Goal: Information Seeking & Learning: Find specific fact

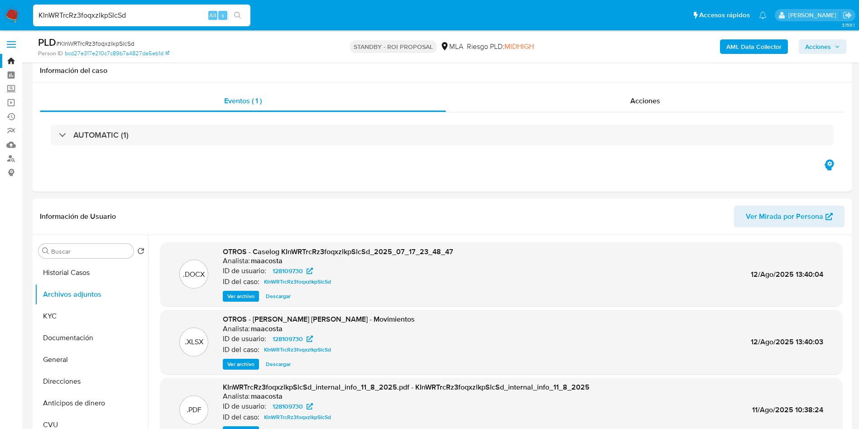
select select "10"
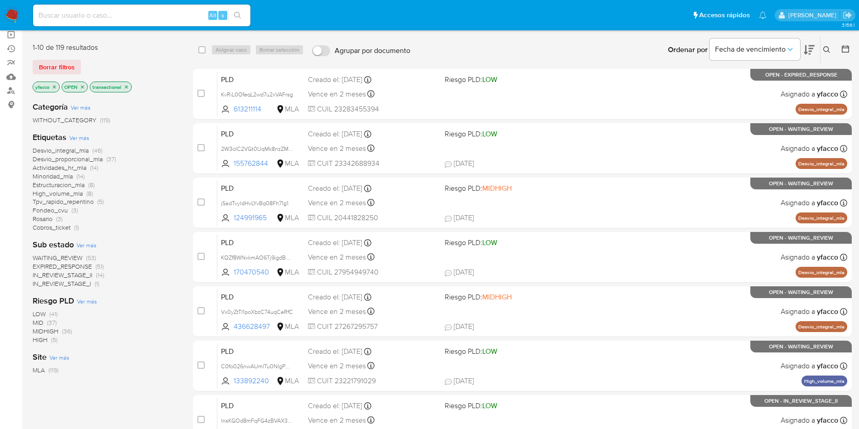
click at [55, 84] on icon "close-filter" at bounding box center [54, 86] width 5 height 5
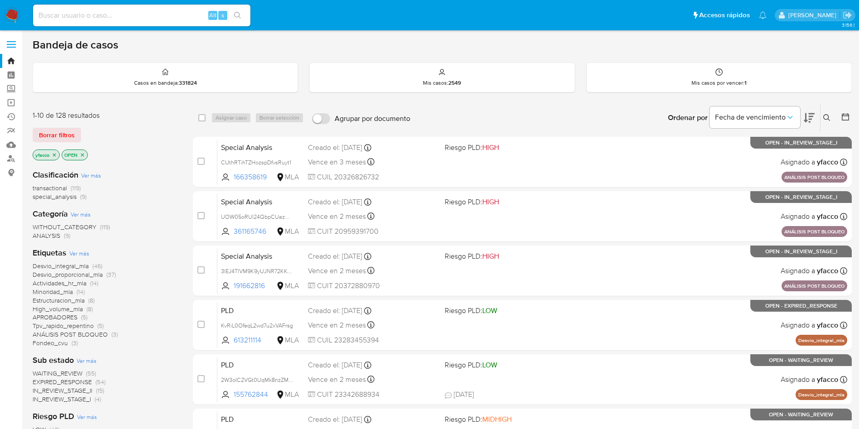
click at [94, 15] on input at bounding box center [141, 16] width 217 height 12
paste input "KInWRTrcRz3foqxzlkpSlcSd"
type input "KInWRTrcRz3foqxzlkpSlcSd"
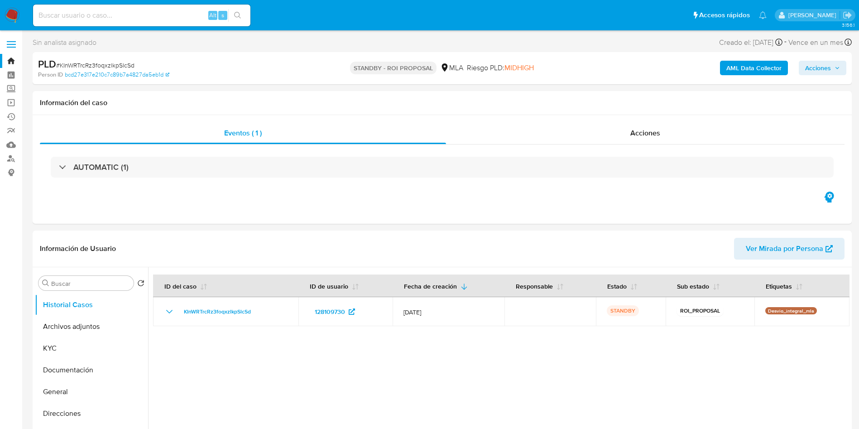
select select "10"
click at [185, 13] on input at bounding box center [141, 16] width 217 height 12
paste input "V23UYD8h64euEaoTcWD1C7Au"
type input "V23UYD8h64euEaoTcWD1C7Au"
select select "10"
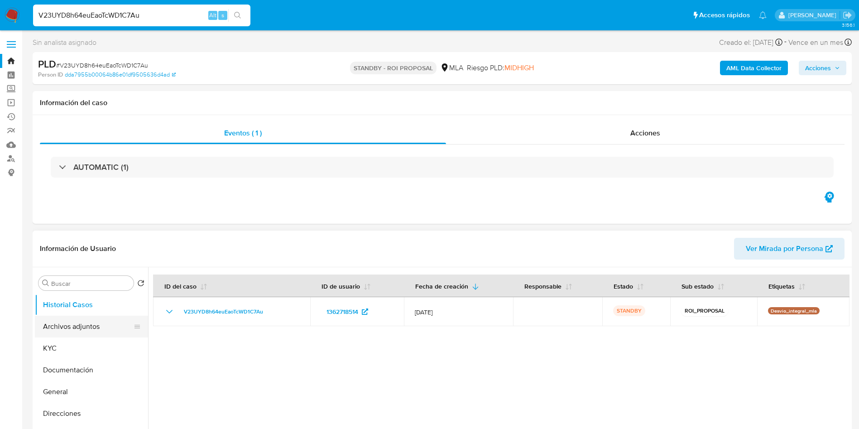
click at [59, 328] on button "Archivos adjuntos" at bounding box center [88, 326] width 106 height 22
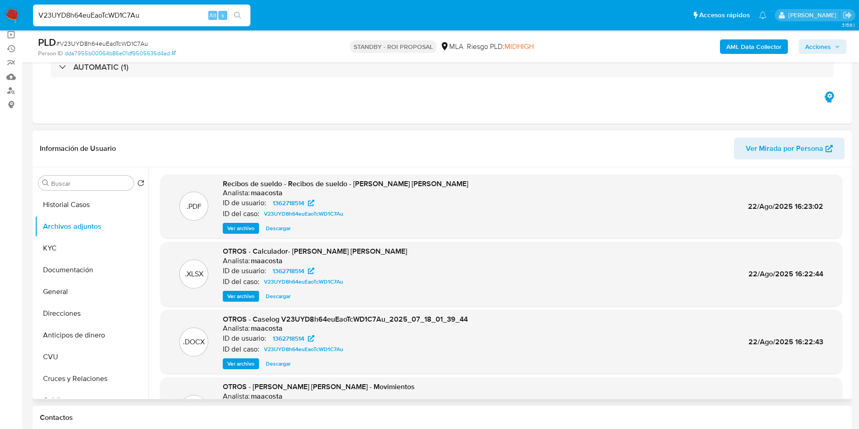
scroll to position [68, 0]
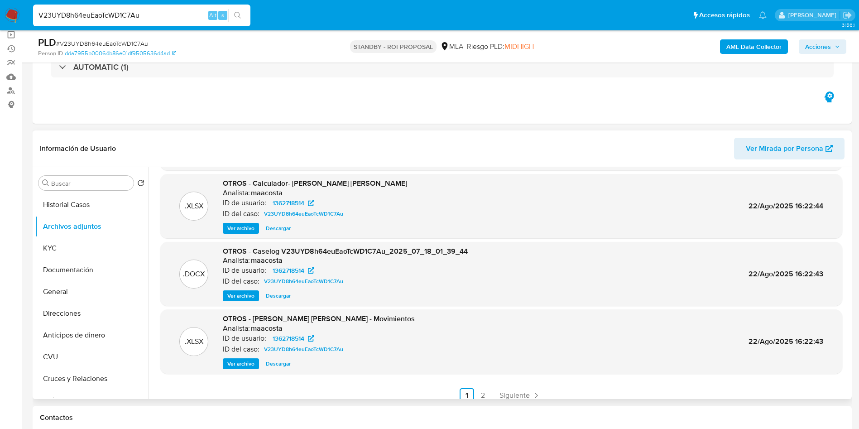
click at [234, 297] on span "Ver archivo" at bounding box center [240, 295] width 27 height 9
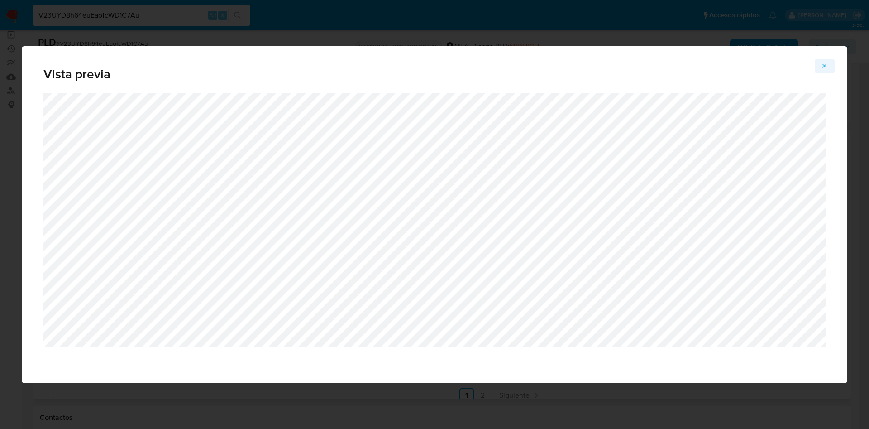
click at [825, 69] on span "Attachment preview" at bounding box center [824, 66] width 7 height 13
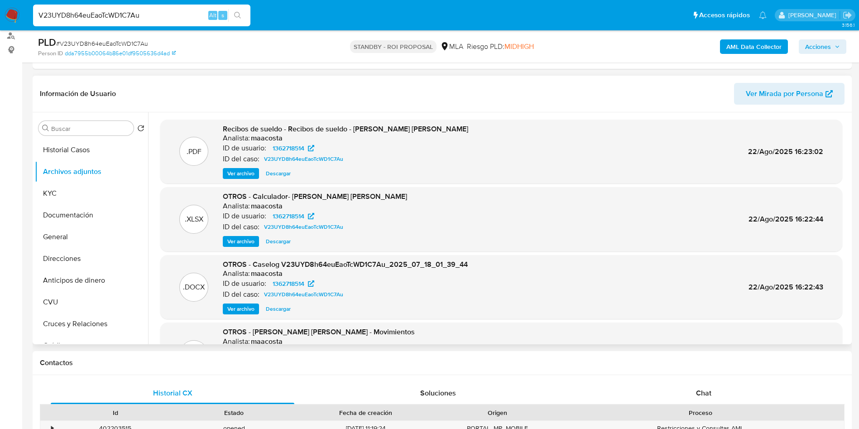
scroll to position [136, 0]
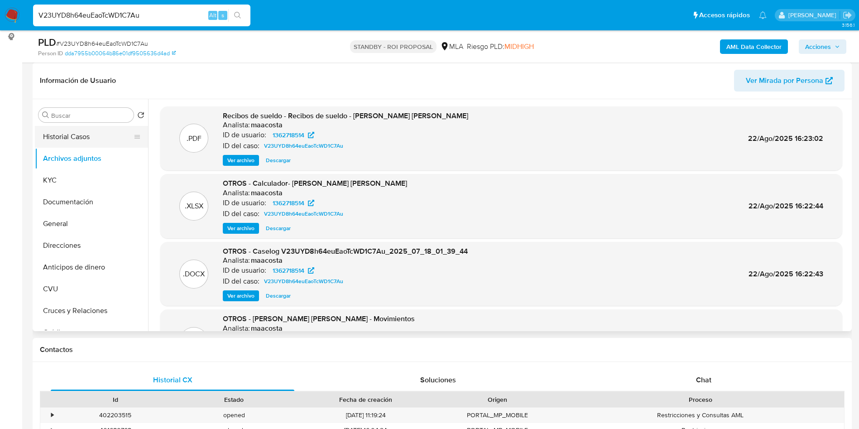
click at [91, 131] on button "Historial Casos" at bounding box center [88, 137] width 106 height 22
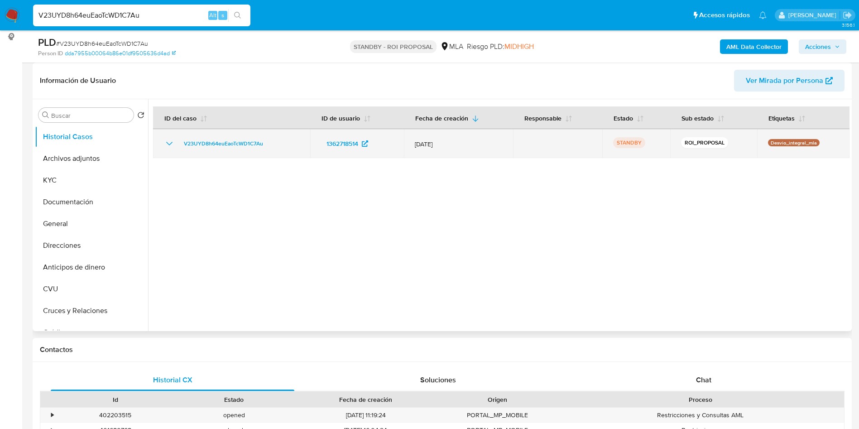
drag, startPoint x: 177, startPoint y: 144, endPoint x: 266, endPoint y: 142, distance: 89.2
click at [266, 142] on div "V23UYD8h64euEaoTcWD1C7Au" at bounding box center [231, 143] width 135 height 11
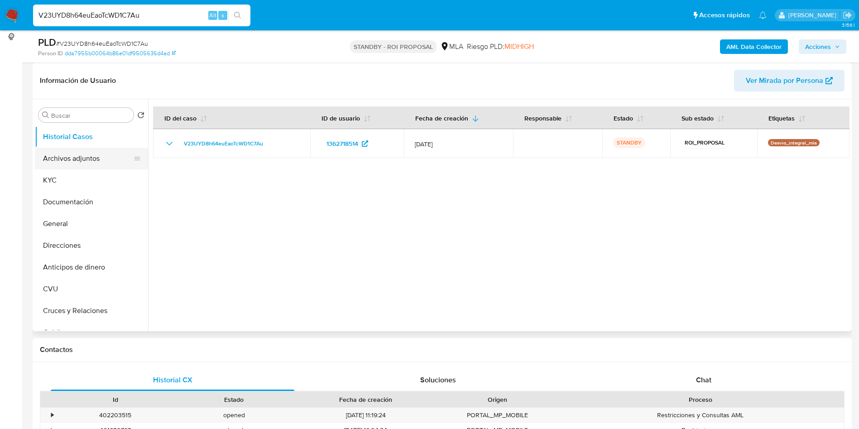
click at [97, 159] on button "Archivos adjuntos" at bounding box center [88, 159] width 106 height 22
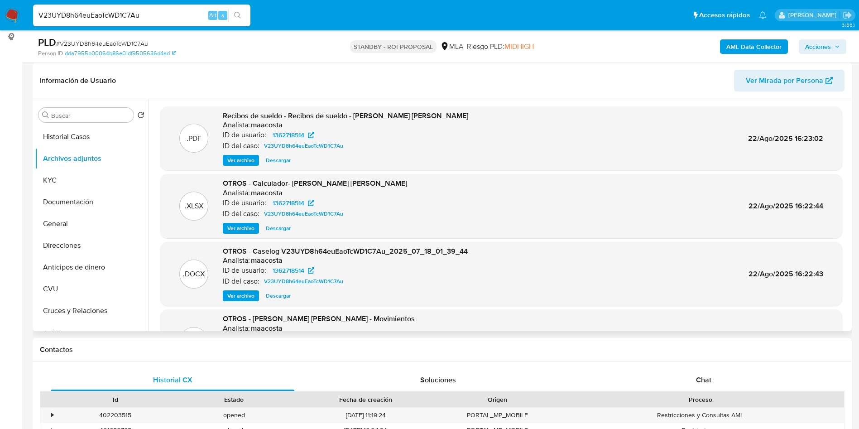
click at [236, 298] on span "Ver archivo" at bounding box center [240, 295] width 27 height 9
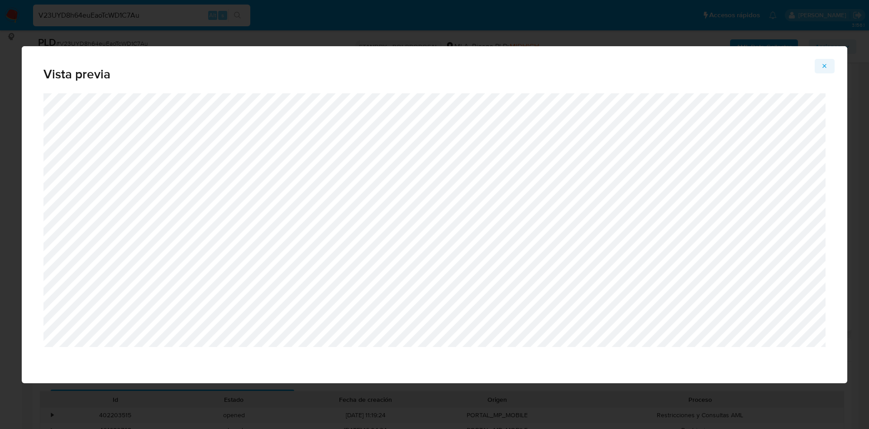
click at [825, 70] on span "Attachment preview" at bounding box center [824, 66] width 7 height 13
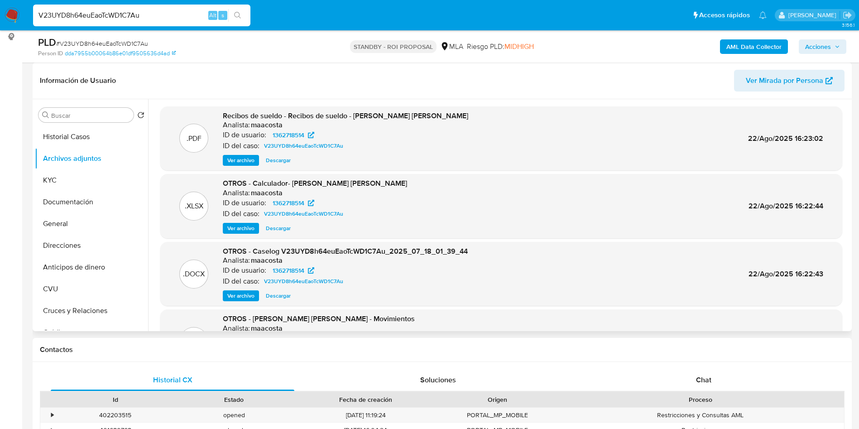
click at [280, 300] on span "Descargar" at bounding box center [278, 295] width 25 height 9
click at [170, 10] on input "V23UYD8h64euEaoTcWD1C7Au" at bounding box center [141, 16] width 217 height 12
paste input "k2nxZwOt787HN8RCNGqO9IvY"
type input "k2nxZwOt787HN8RCNGqO9IvY"
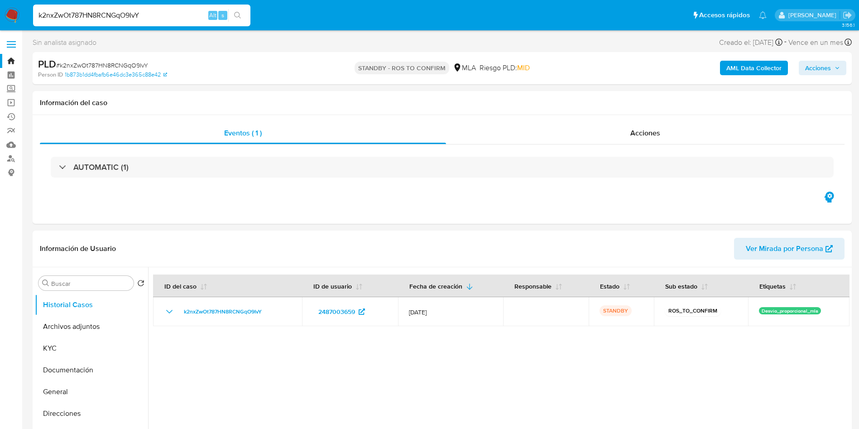
select select "10"
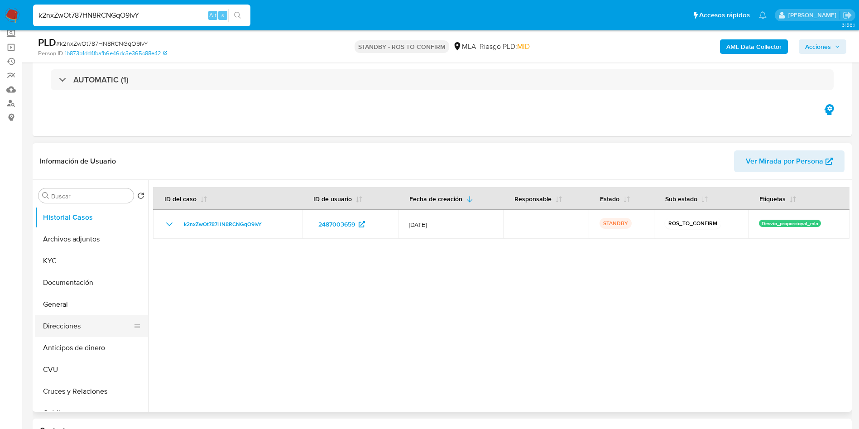
scroll to position [68, 0]
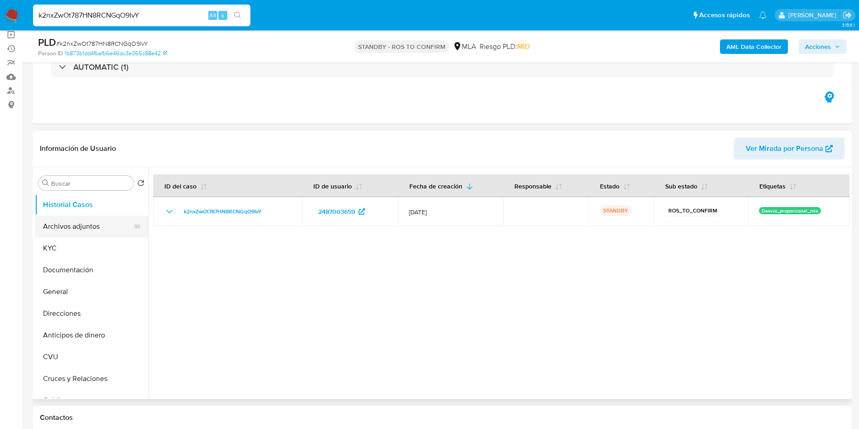
click at [68, 218] on button "Archivos adjuntos" at bounding box center [88, 226] width 106 height 22
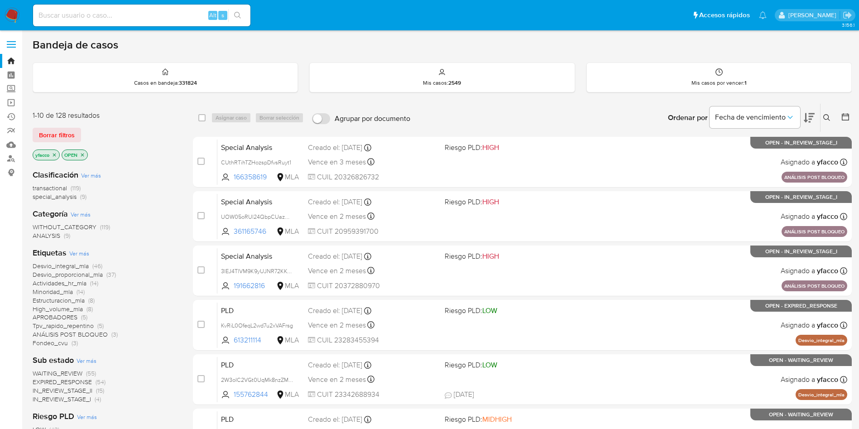
click at [169, 19] on input at bounding box center [141, 16] width 217 height 12
paste input "bCF4894Xz0Vuzh7q7k7JmLQv"
type input "bCF4894Xz0Vuzh7q7k7JmLQv"
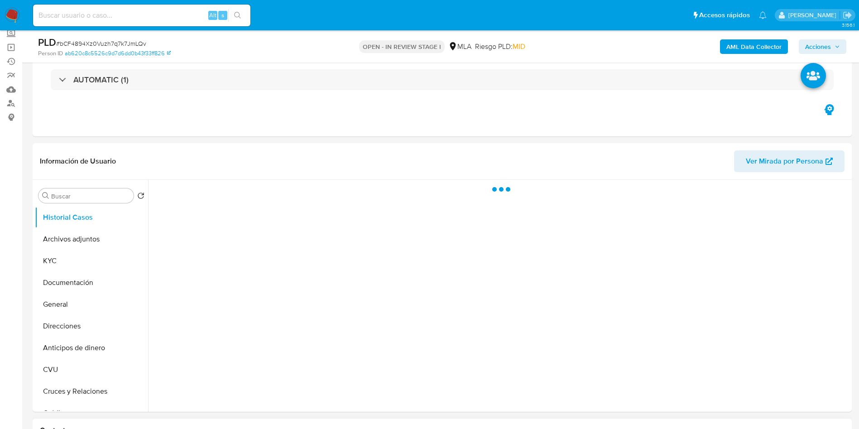
scroll to position [68, 0]
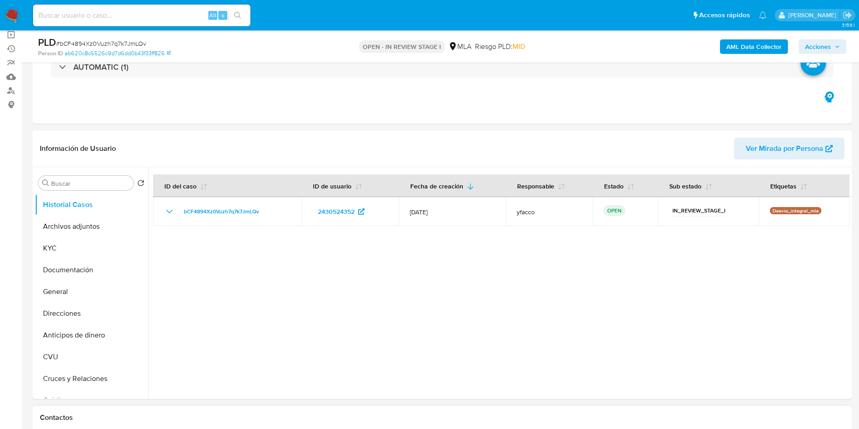
select select "10"
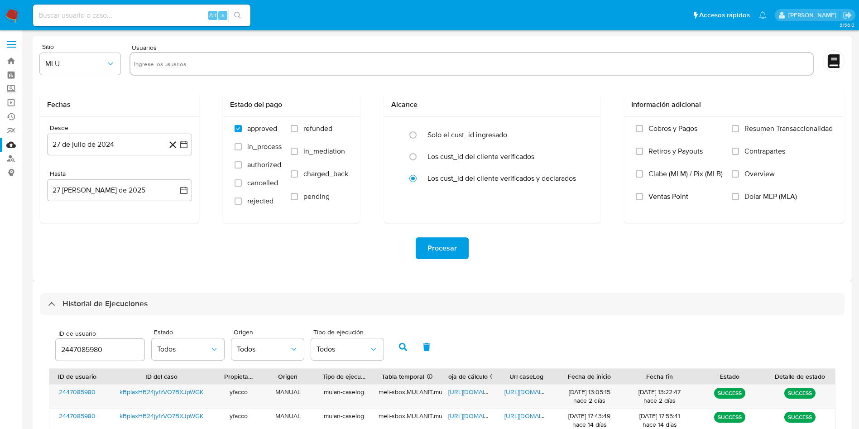
select select "10"
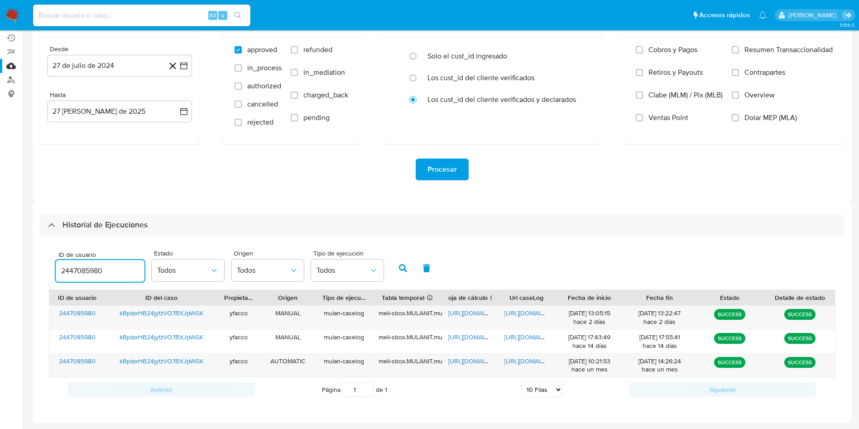
drag, startPoint x: 110, startPoint y: 265, endPoint x: 43, endPoint y: 249, distance: 67.8
click at [43, 249] on div "ID de usuario 2447085980 Estado Todos Origen Todos Tipo de ejecución Todos ID d…" at bounding box center [442, 323] width 804 height 175
type input "2430524352"
click at [406, 267] on icon "button" at bounding box center [403, 268] width 8 height 8
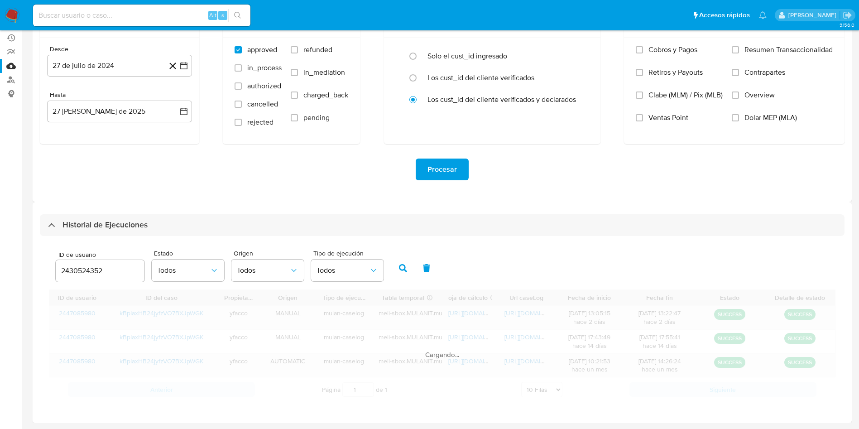
scroll to position [31, 0]
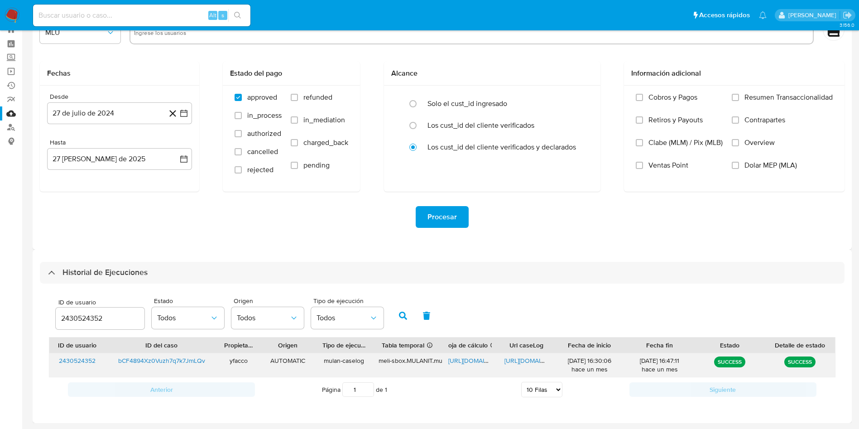
click at [466, 359] on span "https://docs.google.com/spreadsheets/d/1FwU2zCYQar41eghEKgWwiPQwqY-AmmhUSnHStXC…" at bounding box center [479, 360] width 62 height 9
click at [508, 363] on span "https://docs.google.com/document/d/1XMif8f82LaOwko_vaBuq5AMX-zWRdZKZJvQ9hGvaaII…" at bounding box center [535, 360] width 62 height 9
